Goal: Task Accomplishment & Management: Use online tool/utility

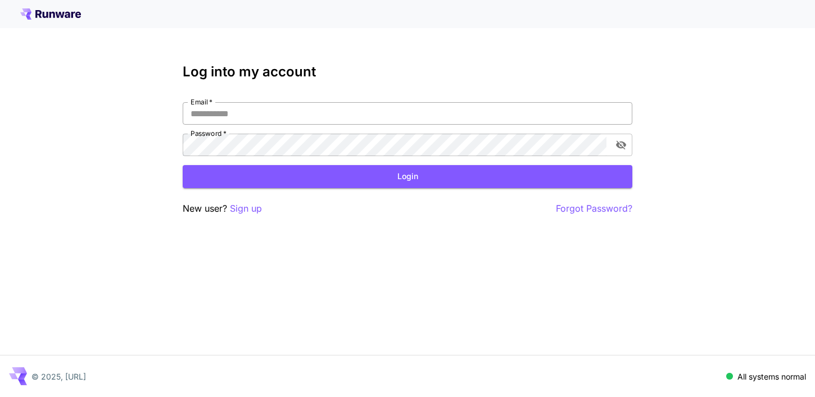
drag, startPoint x: 0, startPoint y: 0, endPoint x: 298, endPoint y: 107, distance: 317.1
click at [298, 106] on input "Email   *" at bounding box center [408, 113] width 450 height 22
type input "**********"
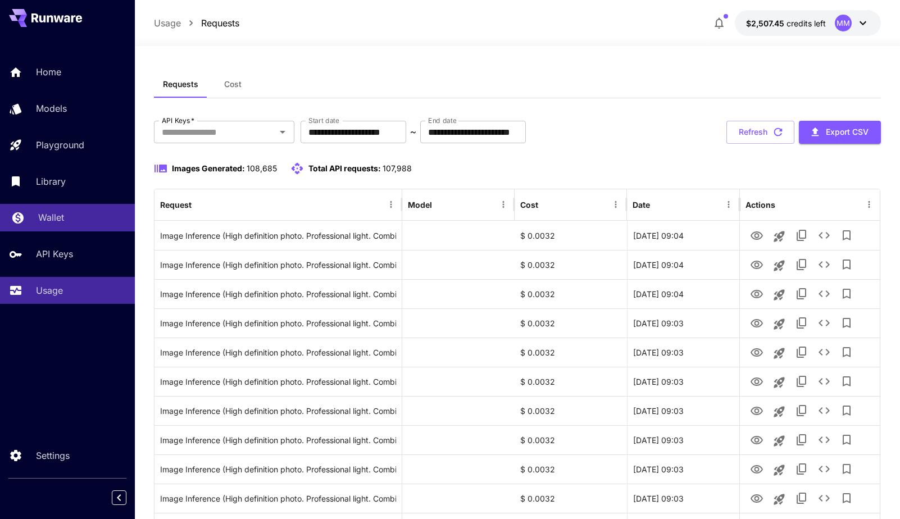
click at [64, 220] on div "Wallet" at bounding box center [82, 217] width 88 height 13
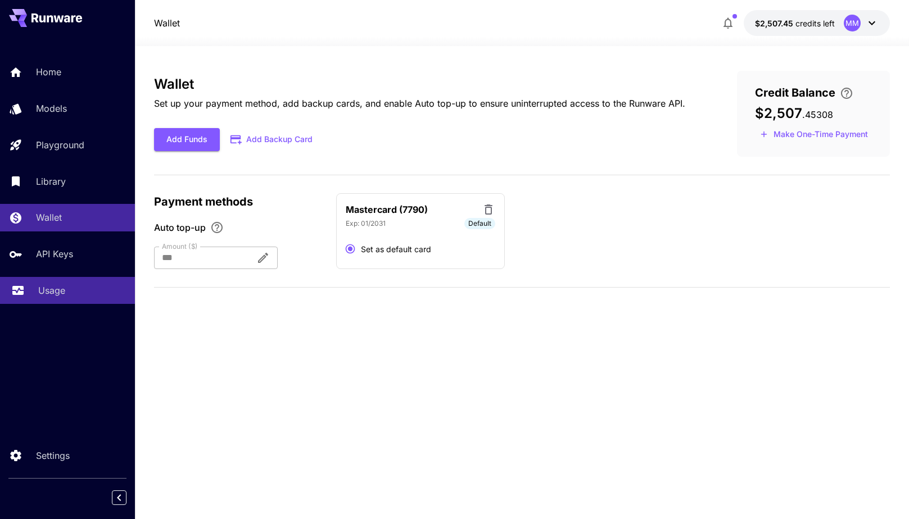
click at [62, 296] on p "Usage" at bounding box center [51, 290] width 27 height 13
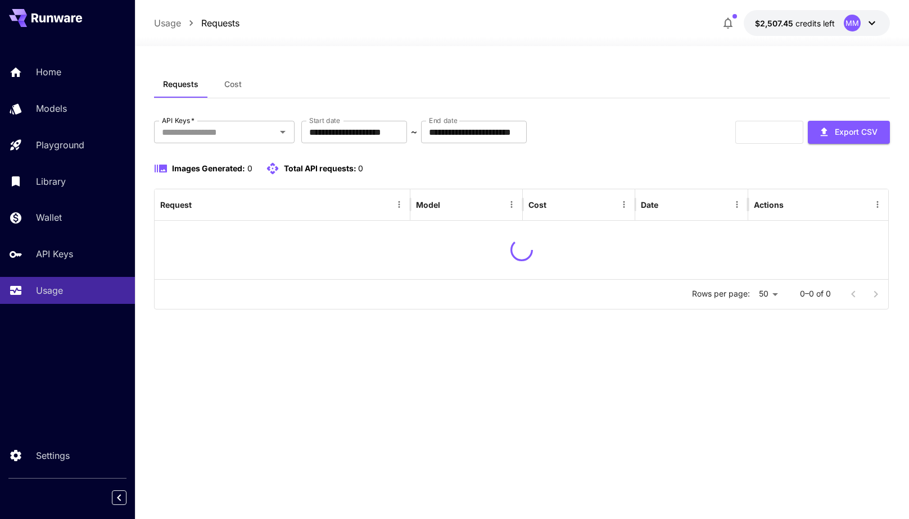
click at [228, 70] on div "**********" at bounding box center [521, 282] width 735 height 473
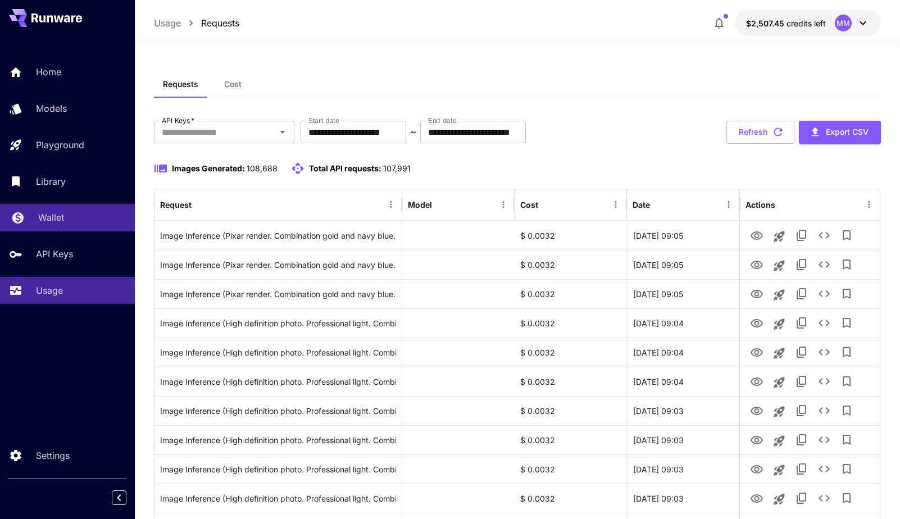
click at [59, 225] on link "Wallet" at bounding box center [67, 218] width 135 height 28
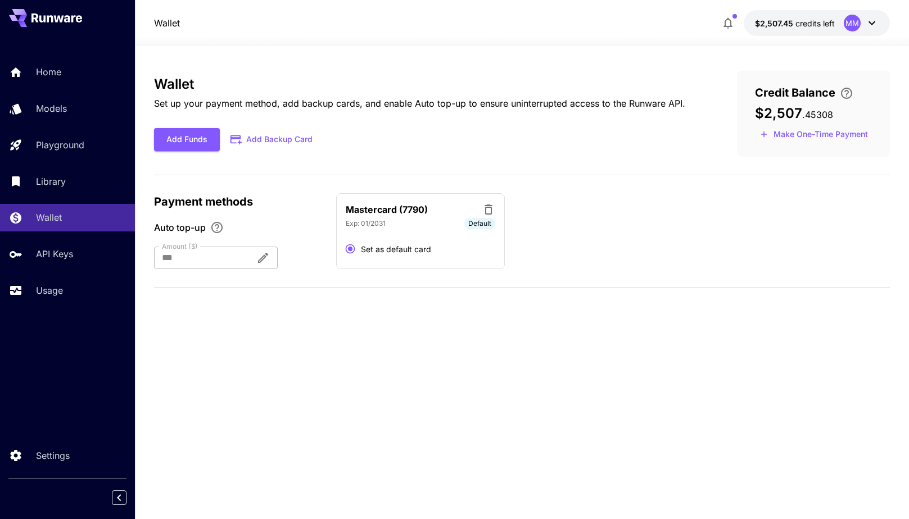
click at [814, 34] on div at bounding box center [522, 39] width 774 height 13
click at [814, 21] on div "MM" at bounding box center [852, 23] width 17 height 17
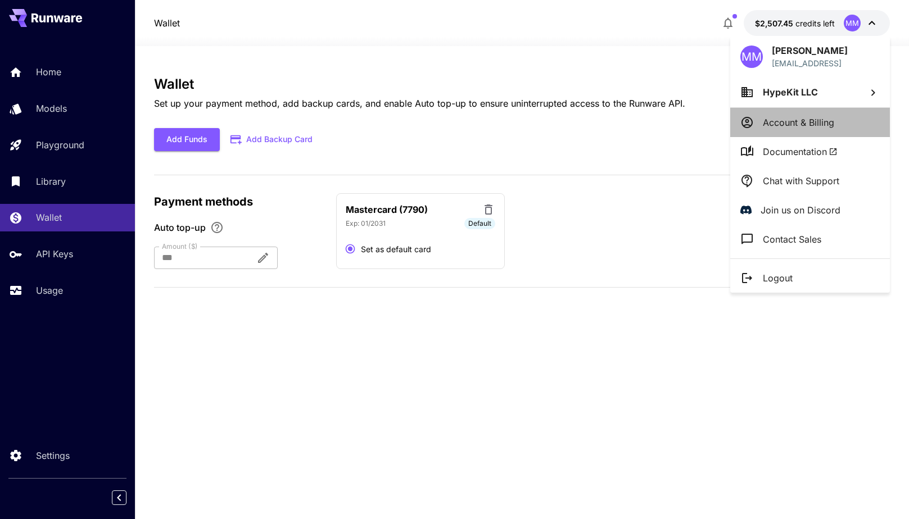
click at [799, 121] on p "Account & Billing" at bounding box center [798, 122] width 71 height 13
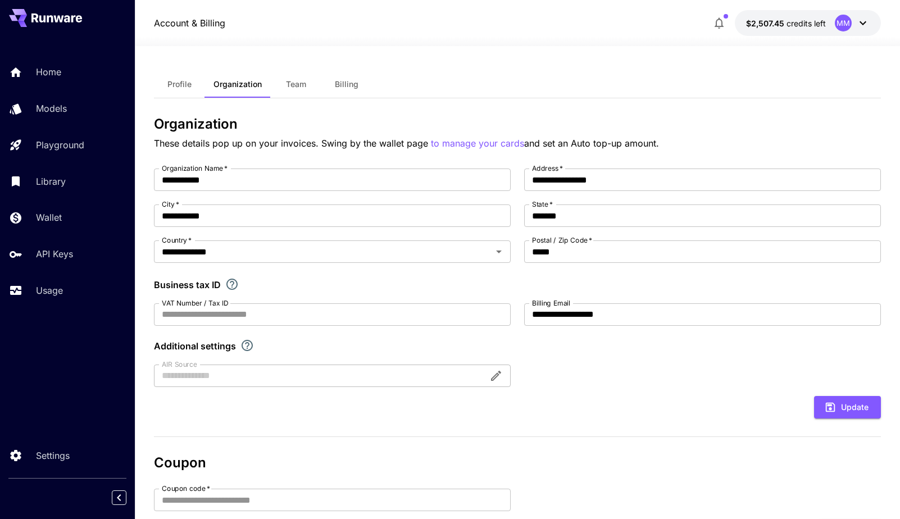
click at [154, 82] on button "Profile" at bounding box center [179, 84] width 51 height 27
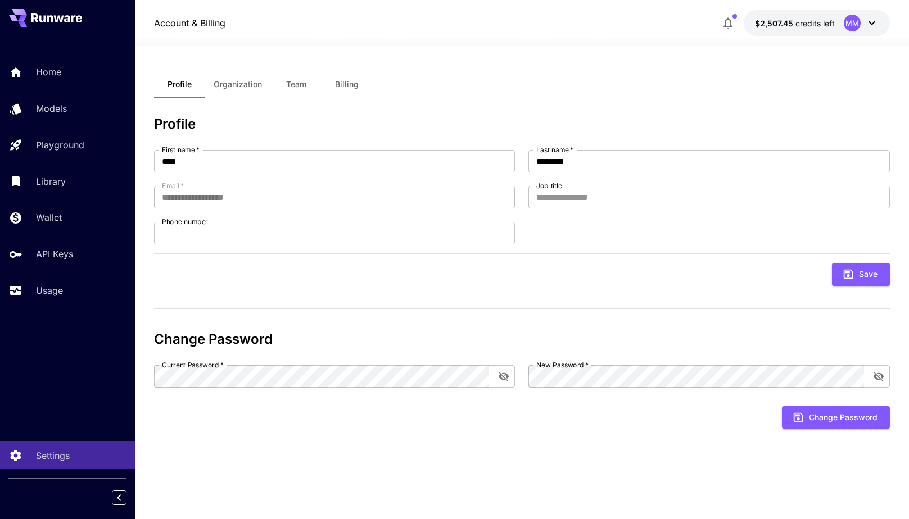
click at [224, 87] on span "Organization" at bounding box center [238, 84] width 48 height 10
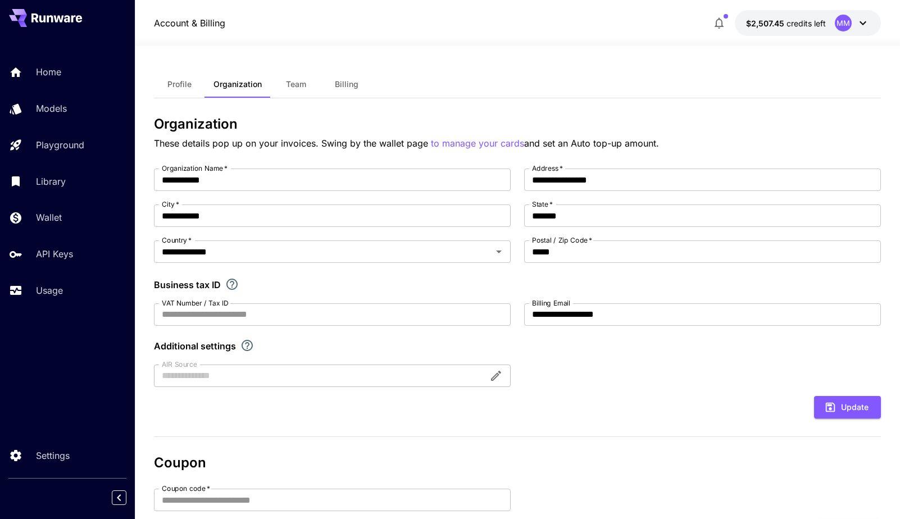
click at [348, 87] on span "Billing" at bounding box center [347, 84] width 24 height 10
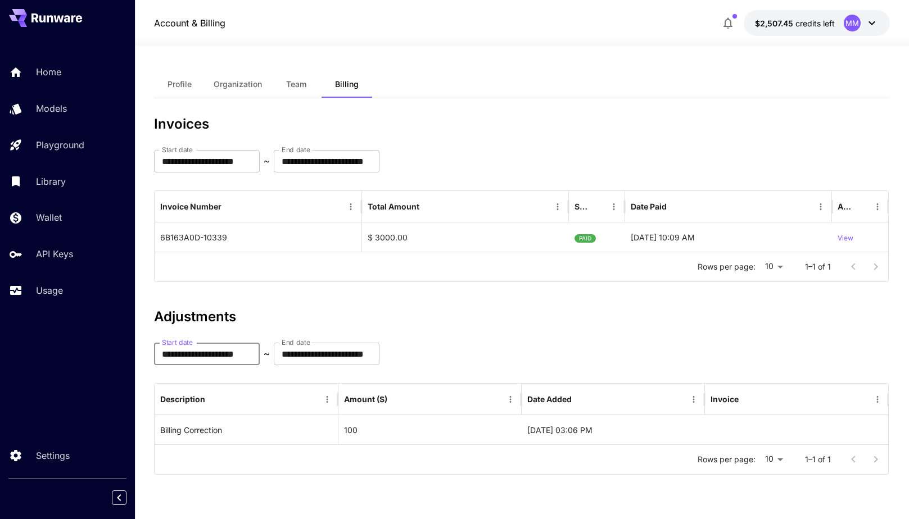
click at [174, 356] on input "**********" at bounding box center [207, 354] width 106 height 22
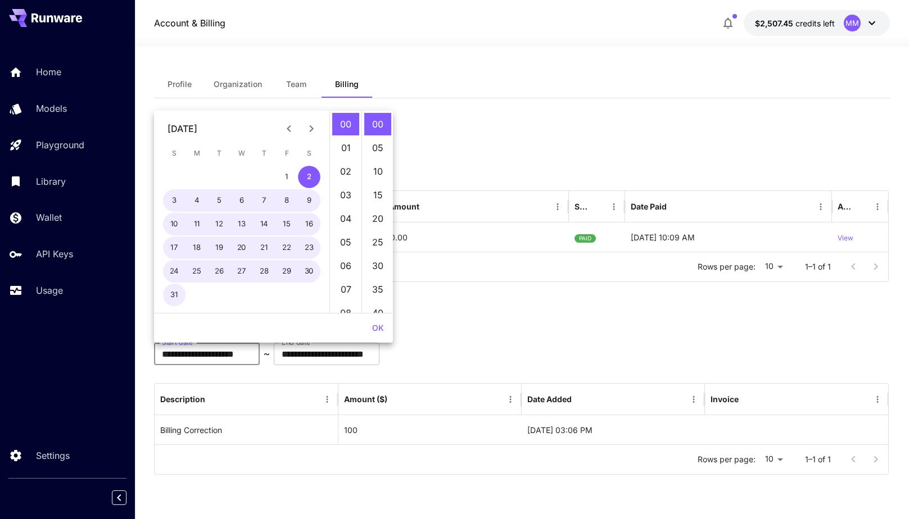
click at [295, 132] on icon "Previous month" at bounding box center [288, 128] width 13 height 13
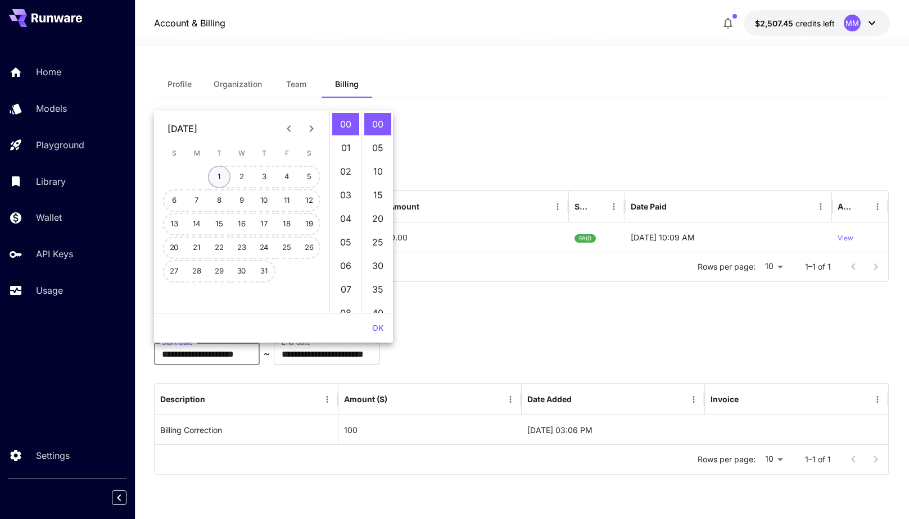
click at [218, 181] on button "1" at bounding box center [219, 177] width 22 height 22
type input "**********"
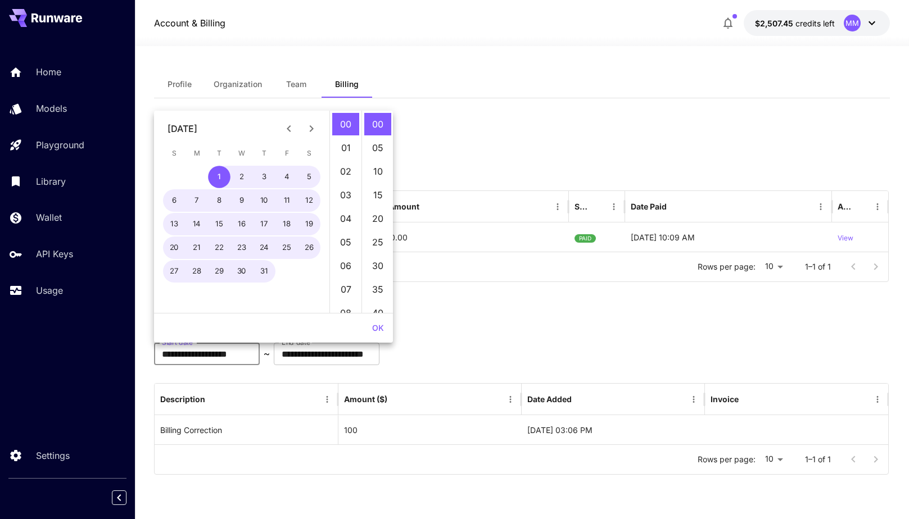
click at [380, 319] on button "OK" at bounding box center [378, 328] width 21 height 21
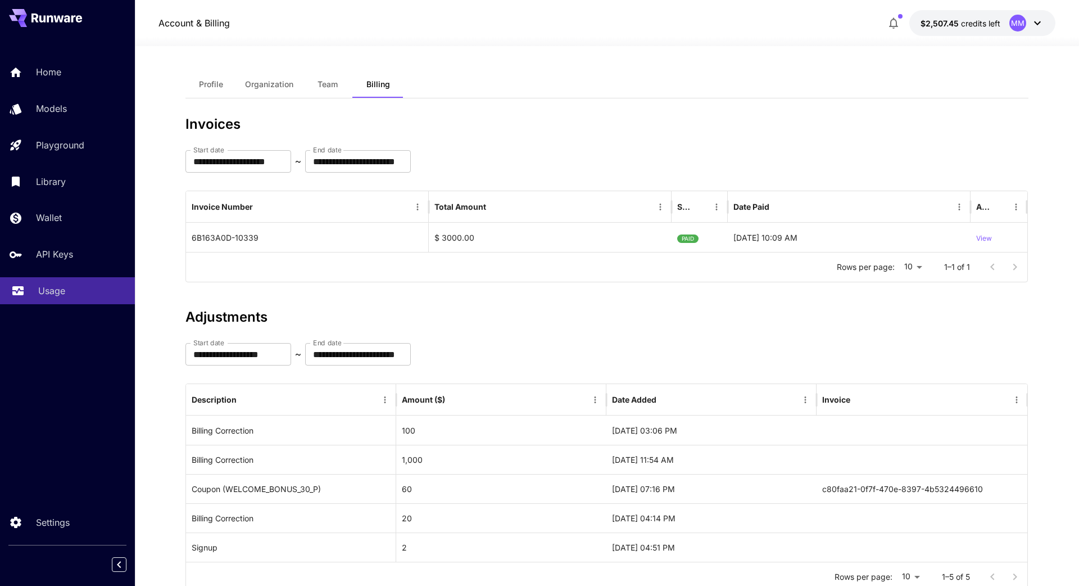
click at [61, 290] on p "Usage" at bounding box center [51, 290] width 27 height 13
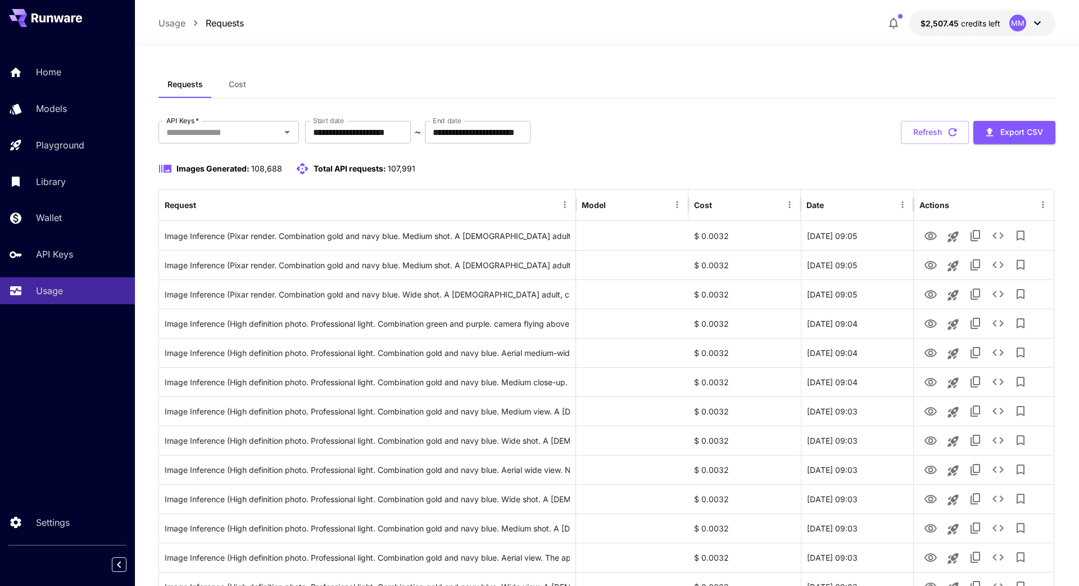
click at [226, 81] on button "Cost" at bounding box center [237, 84] width 51 height 27
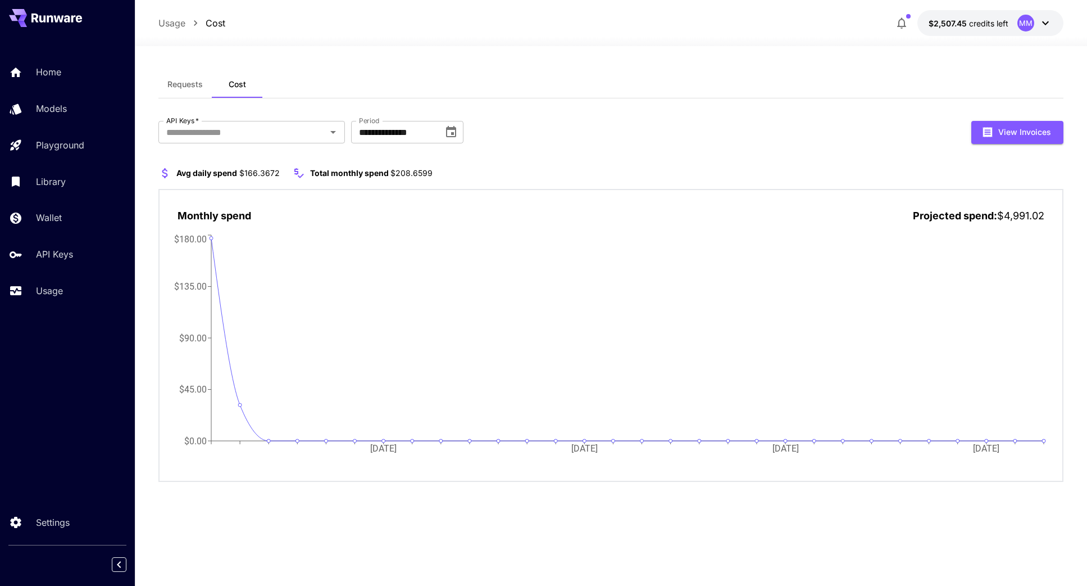
click at [194, 84] on span "Requests" at bounding box center [184, 84] width 35 height 10
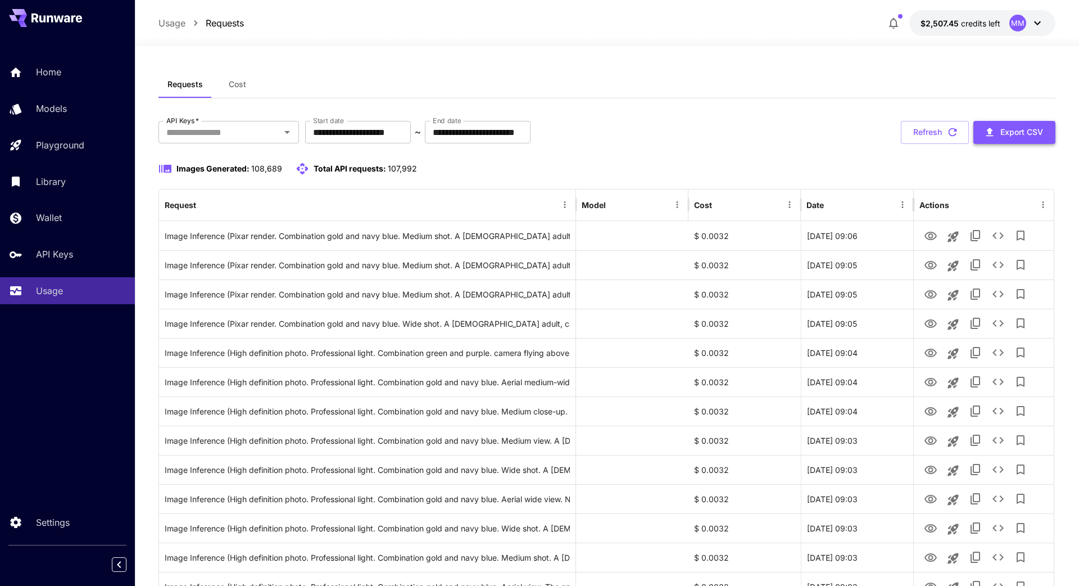
click at [814, 134] on button "Export CSV" at bounding box center [1014, 132] width 82 height 23
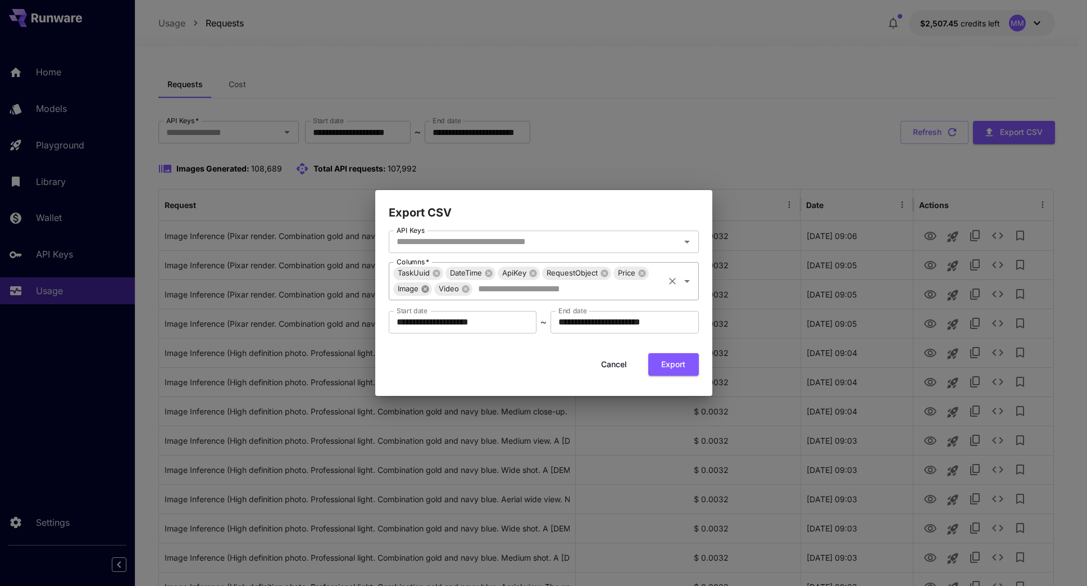
click at [428, 288] on icon at bounding box center [424, 288] width 7 height 7
click at [425, 289] on icon at bounding box center [424, 288] width 9 height 9
click at [619, 368] on button "Cancel" at bounding box center [614, 364] width 51 height 23
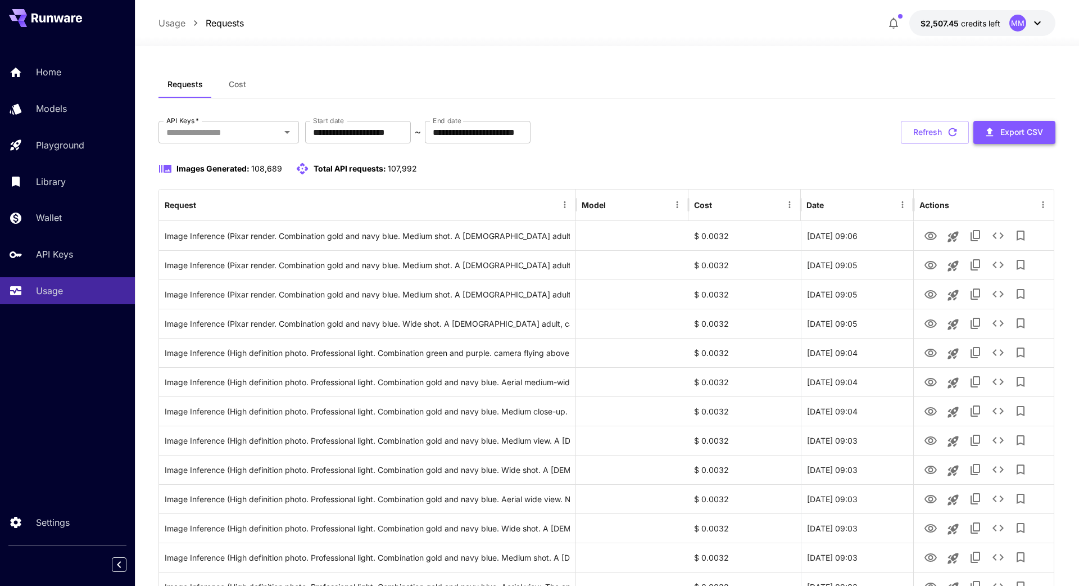
click at [814, 132] on button "Export CSV" at bounding box center [1014, 132] width 82 height 23
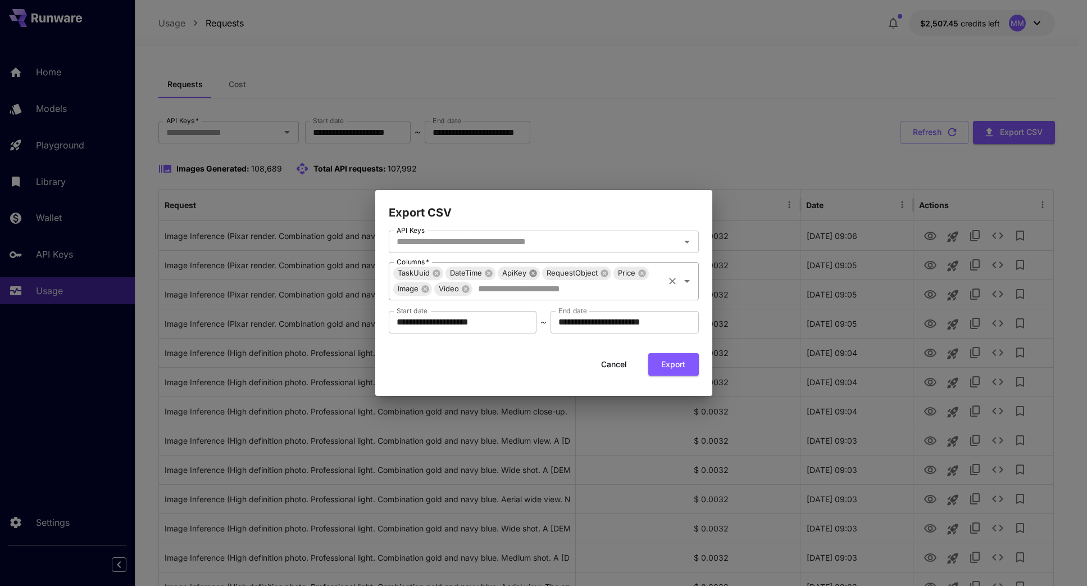
click at [532, 272] on icon at bounding box center [532, 272] width 7 height 7
click at [560, 274] on icon at bounding box center [559, 272] width 7 height 7
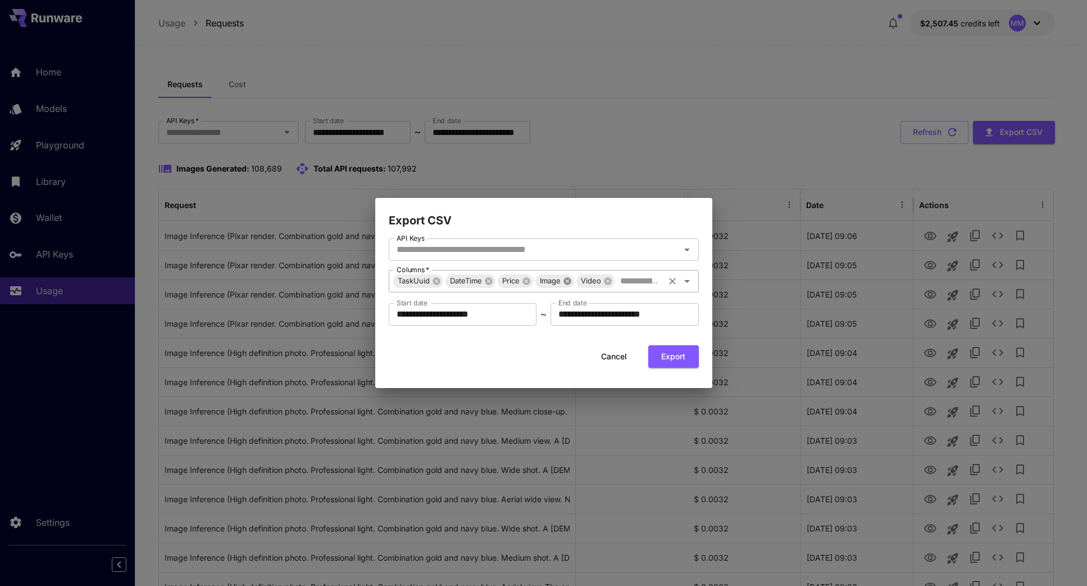
click at [572, 282] on icon at bounding box center [567, 280] width 9 height 9
click at [566, 284] on icon at bounding box center [566, 280] width 7 height 7
click at [607, 283] on input "API Keys" at bounding box center [598, 281] width 128 height 16
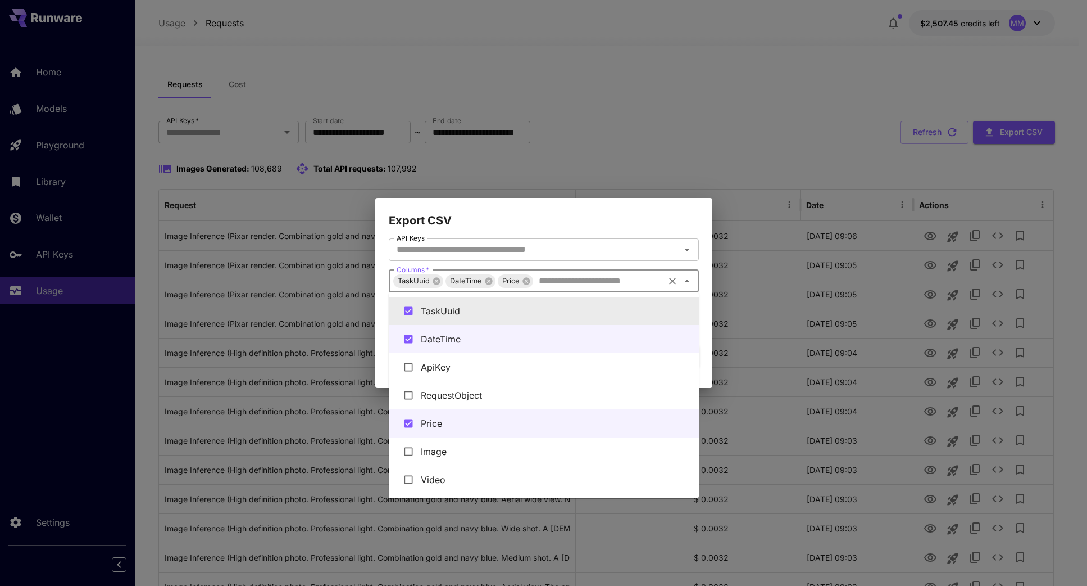
click at [583, 225] on h2 "Export CSV" at bounding box center [543, 213] width 337 height 31
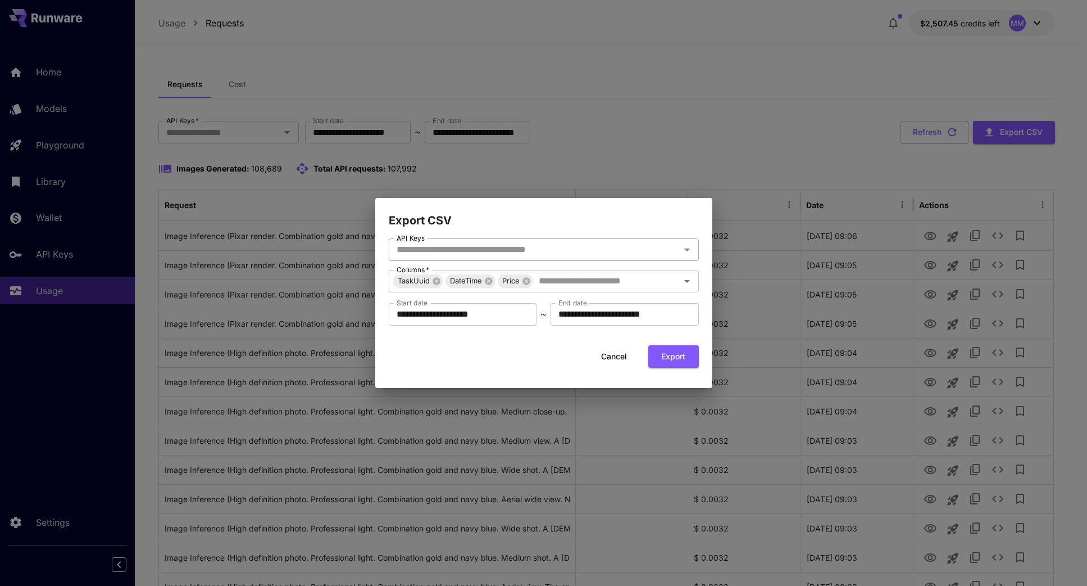
click at [565, 243] on input "API Keys" at bounding box center [534, 250] width 285 height 16
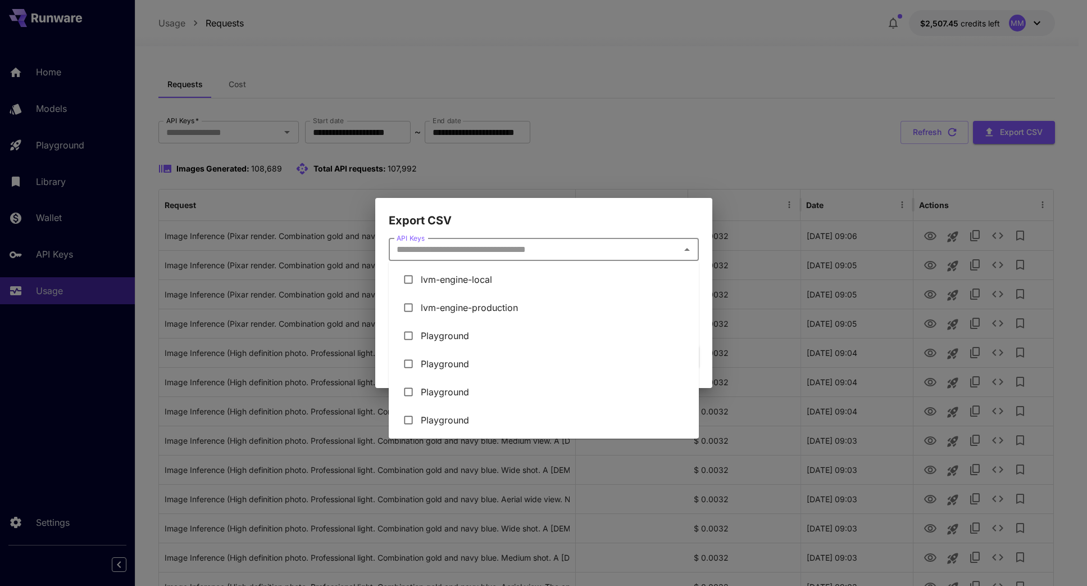
click at [561, 229] on div "**********" at bounding box center [543, 308] width 337 height 159
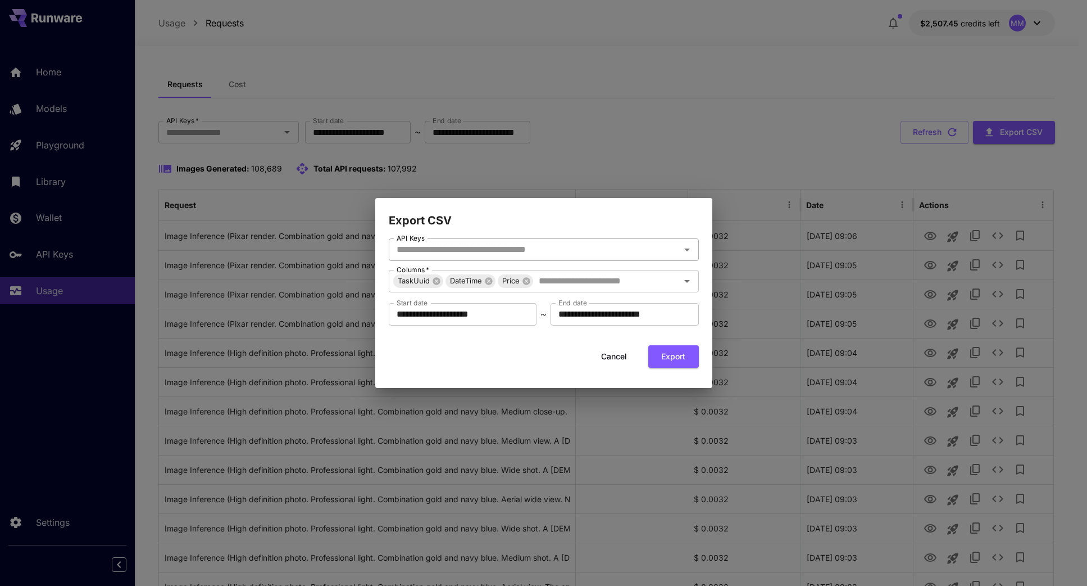
click at [554, 242] on input "API Keys" at bounding box center [534, 250] width 285 height 16
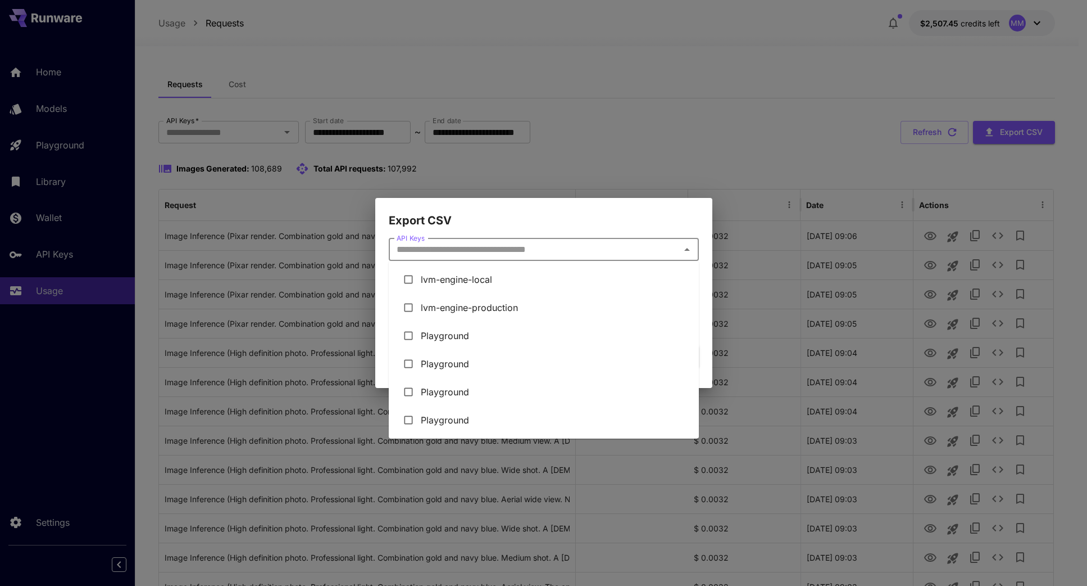
click at [537, 234] on div "**********" at bounding box center [543, 308] width 337 height 159
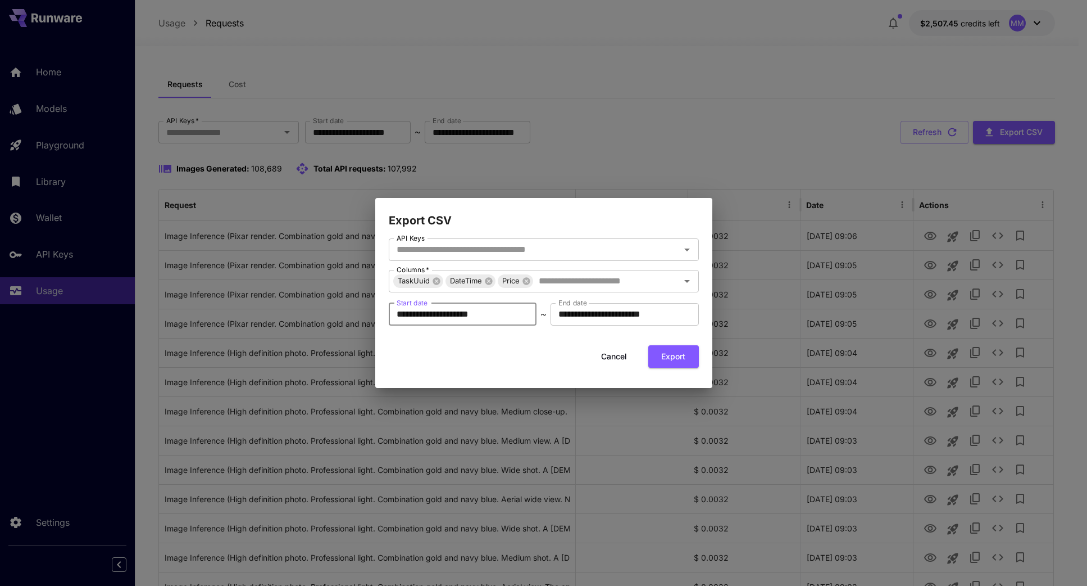
click at [494, 315] on input "**********" at bounding box center [463, 314] width 148 height 22
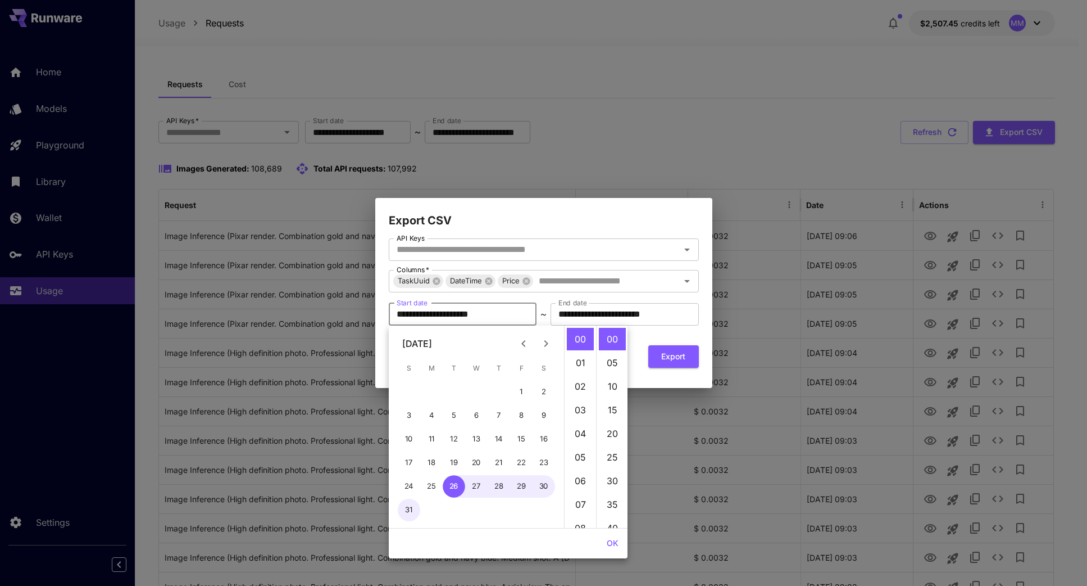
click at [527, 349] on icon "Previous month" at bounding box center [523, 343] width 13 height 13
click at [417, 392] on button "1" at bounding box center [409, 391] width 22 height 22
type input "**********"
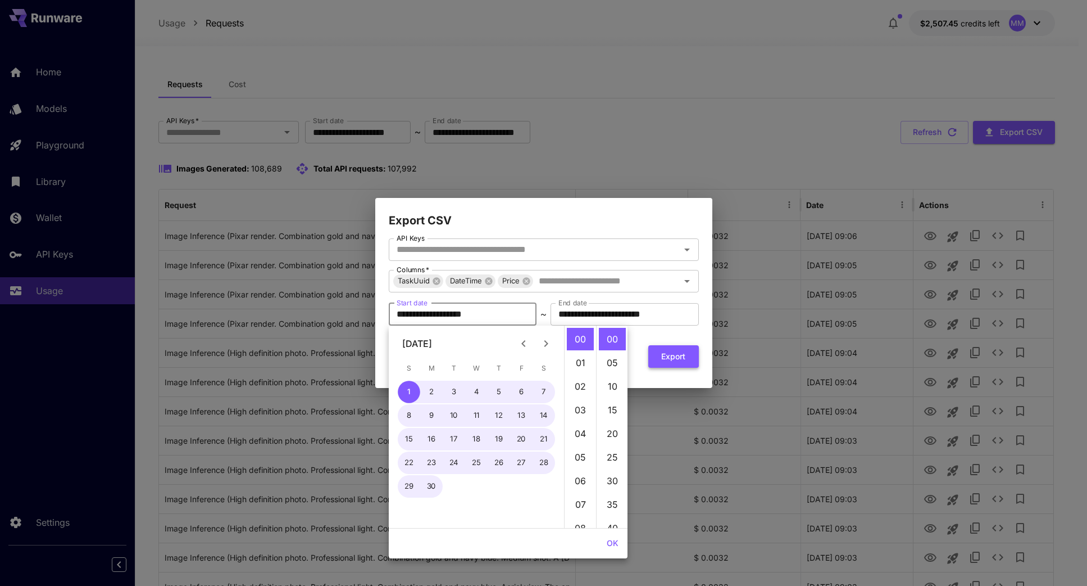
click at [671, 351] on button "Export" at bounding box center [674, 356] width 51 height 23
